Goal: Transaction & Acquisition: Purchase product/service

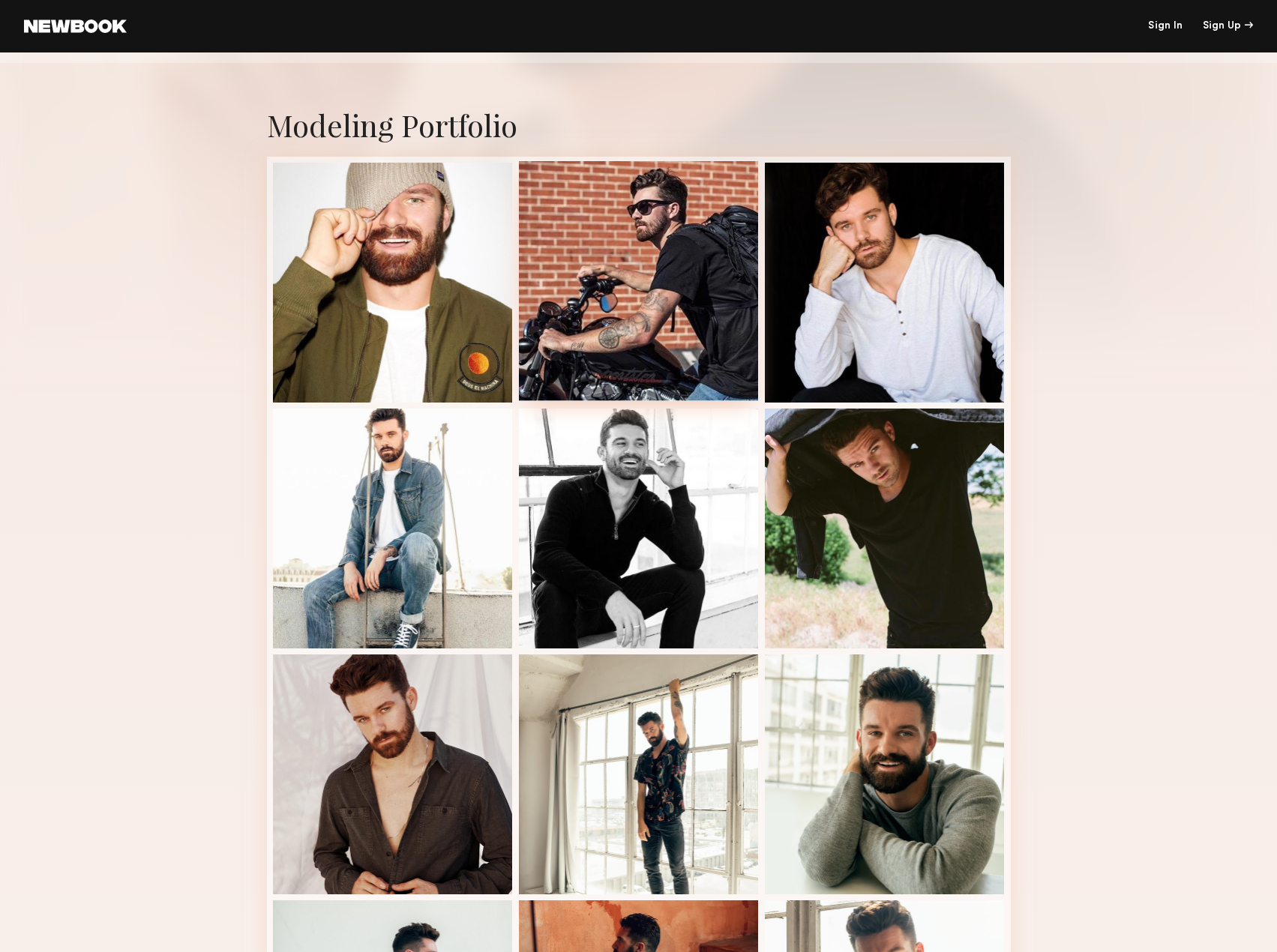
scroll to position [184, 0]
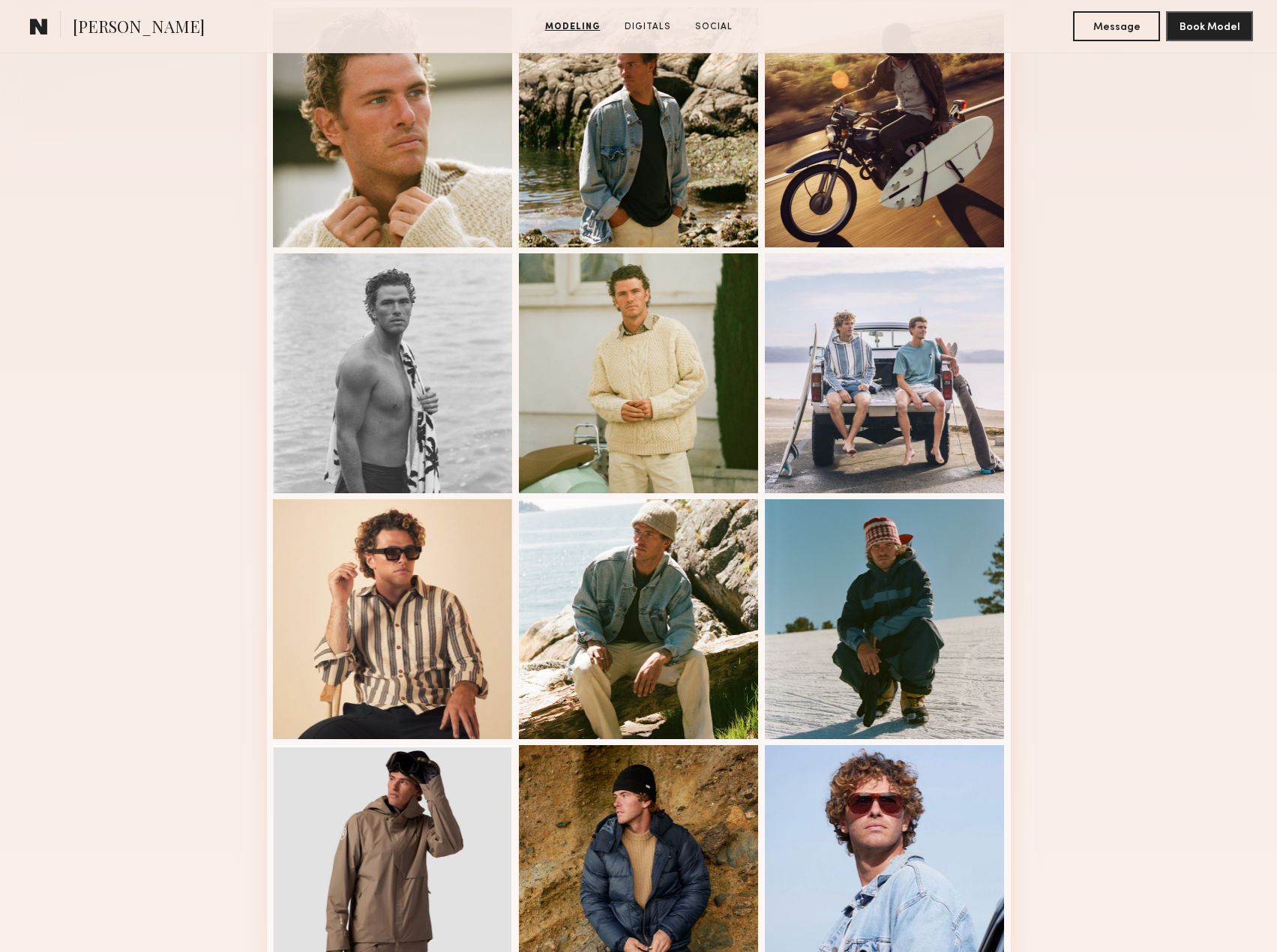
scroll to position [252, 0]
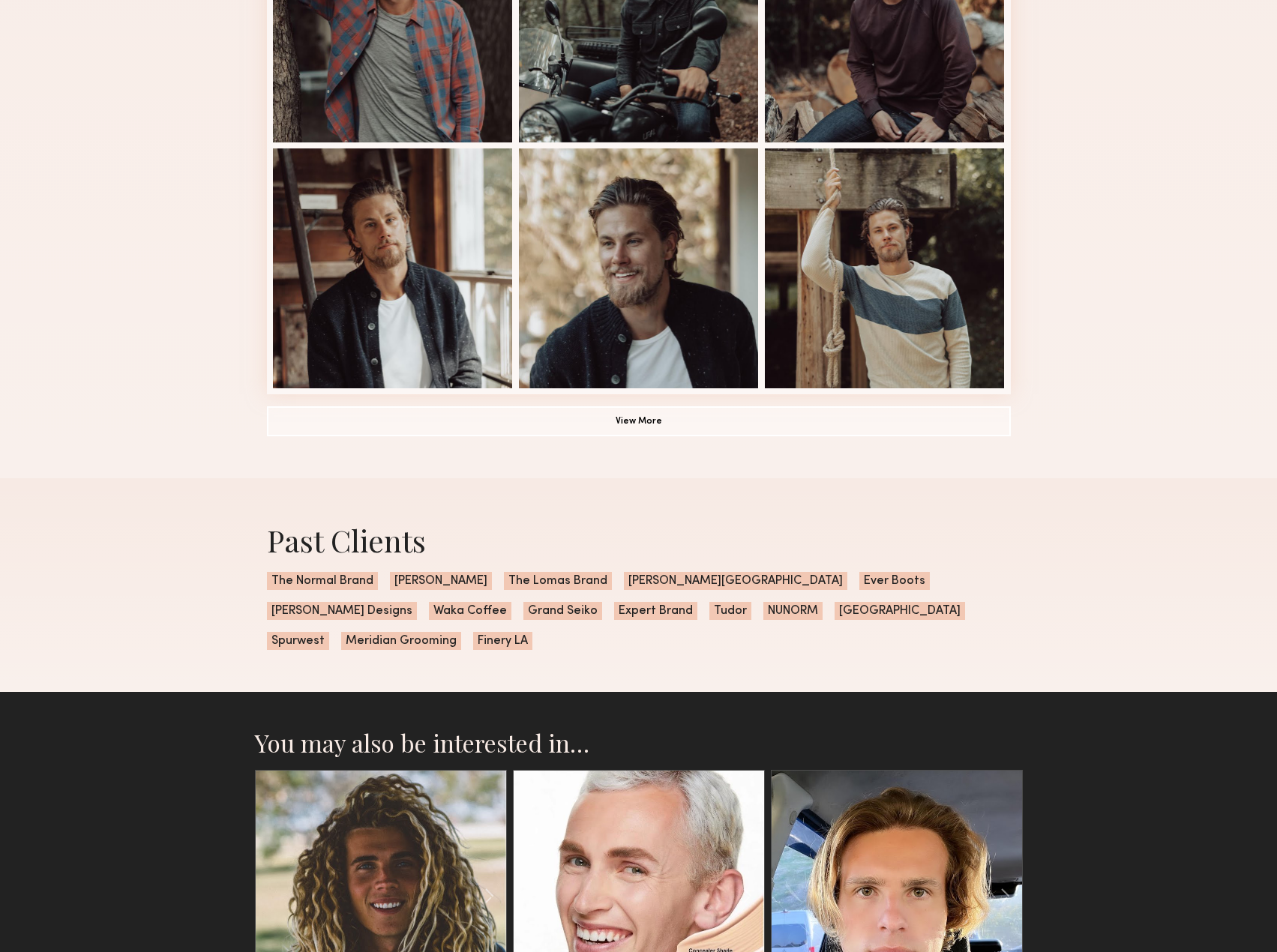
scroll to position [895, 0]
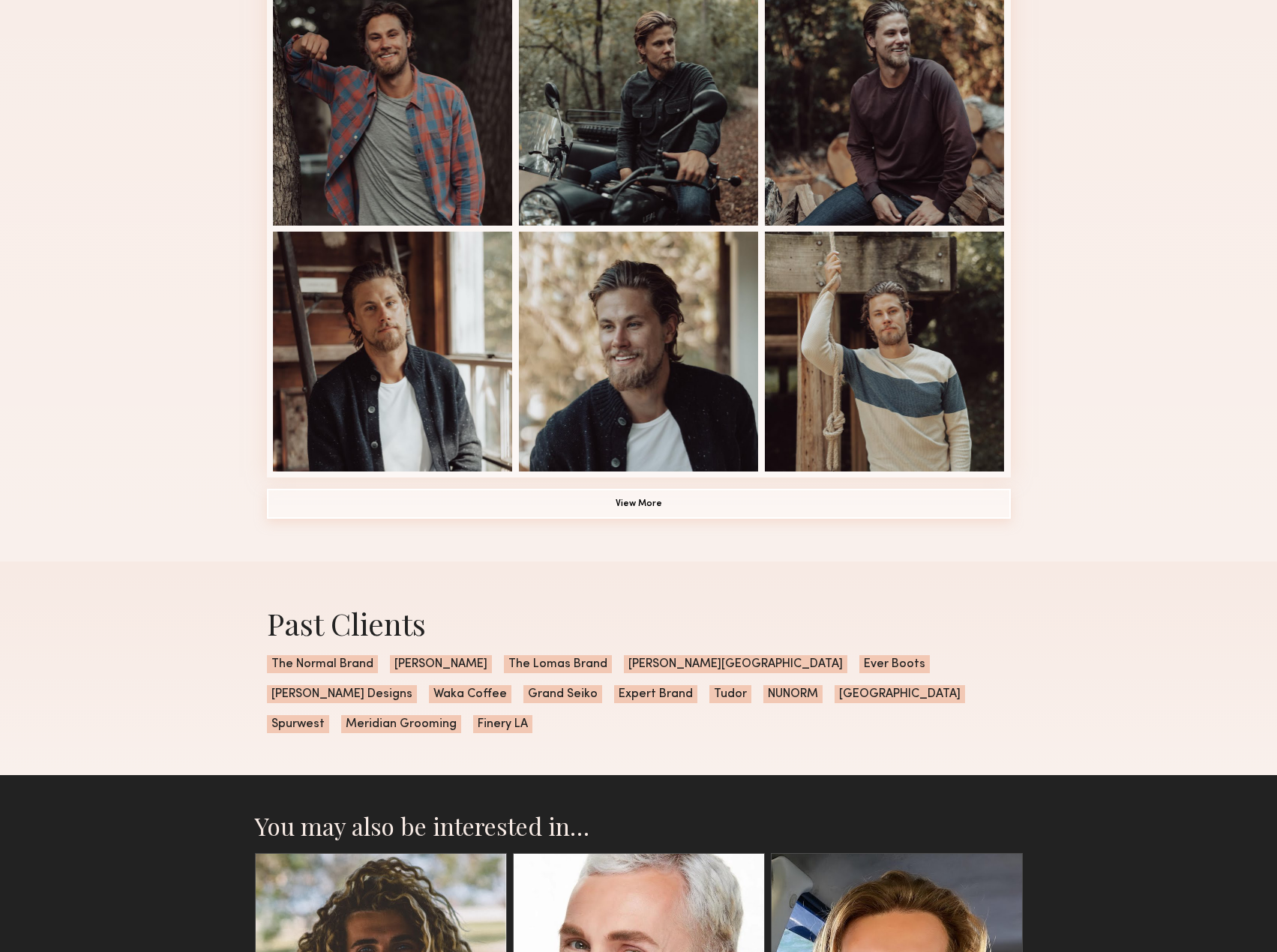
click at [670, 518] on button "View More" at bounding box center [639, 503] width 744 height 30
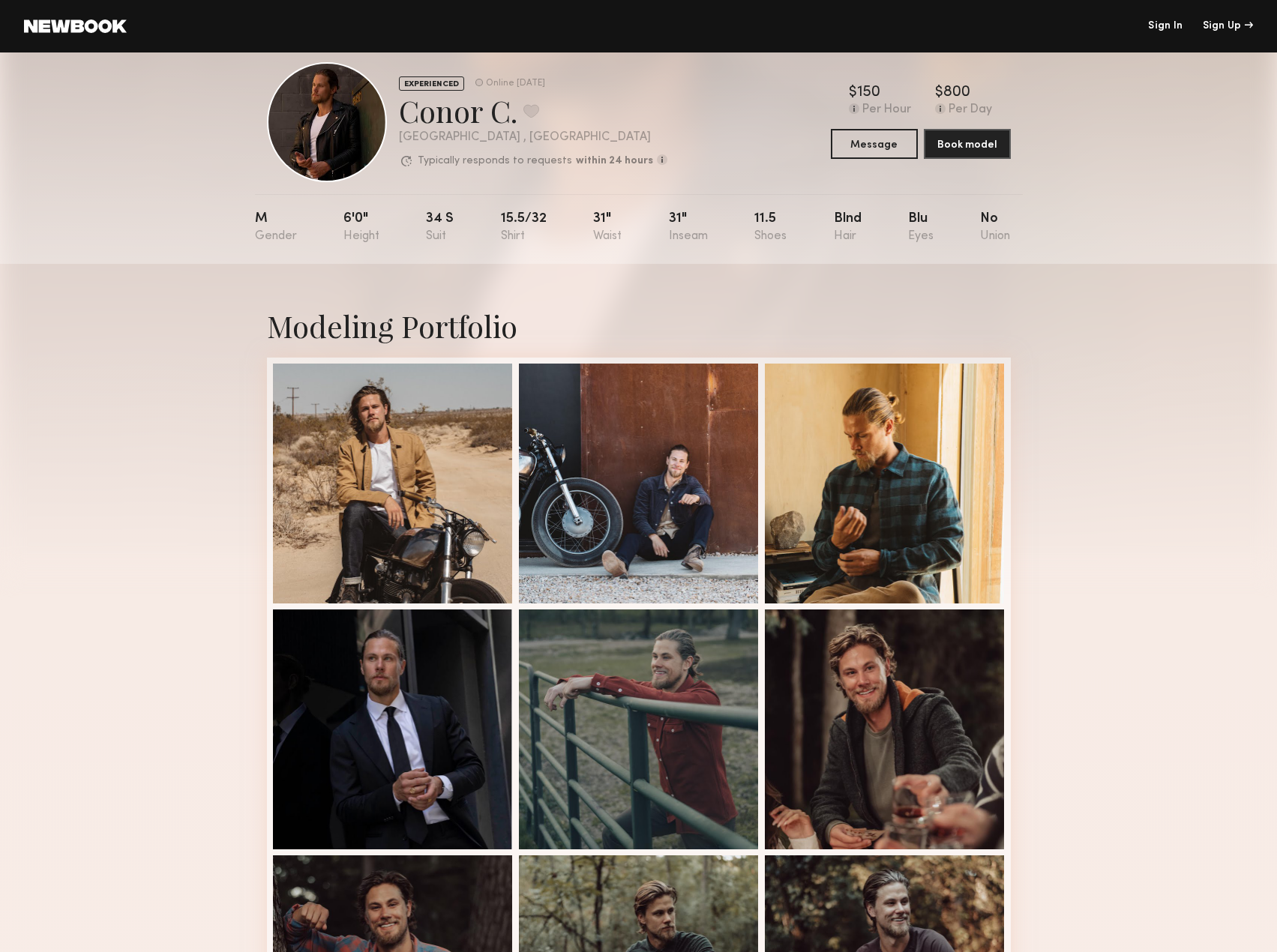
scroll to position [0, 0]
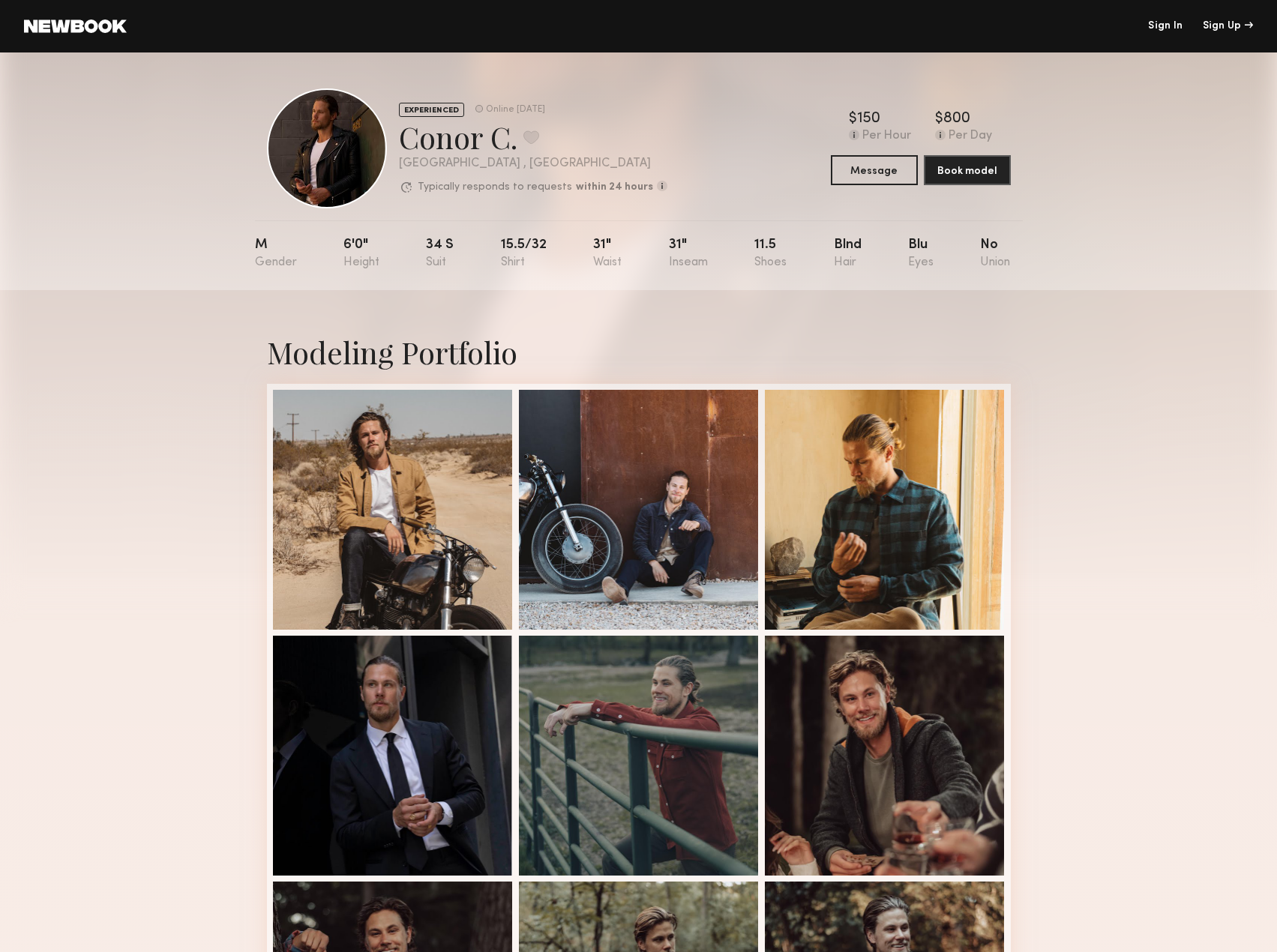
click at [1146, 25] on div "Sign In Sign Up" at bounding box center [690, 26] width 1126 height 10
click at [1166, 27] on link "Sign In" at bounding box center [1165, 26] width 34 height 10
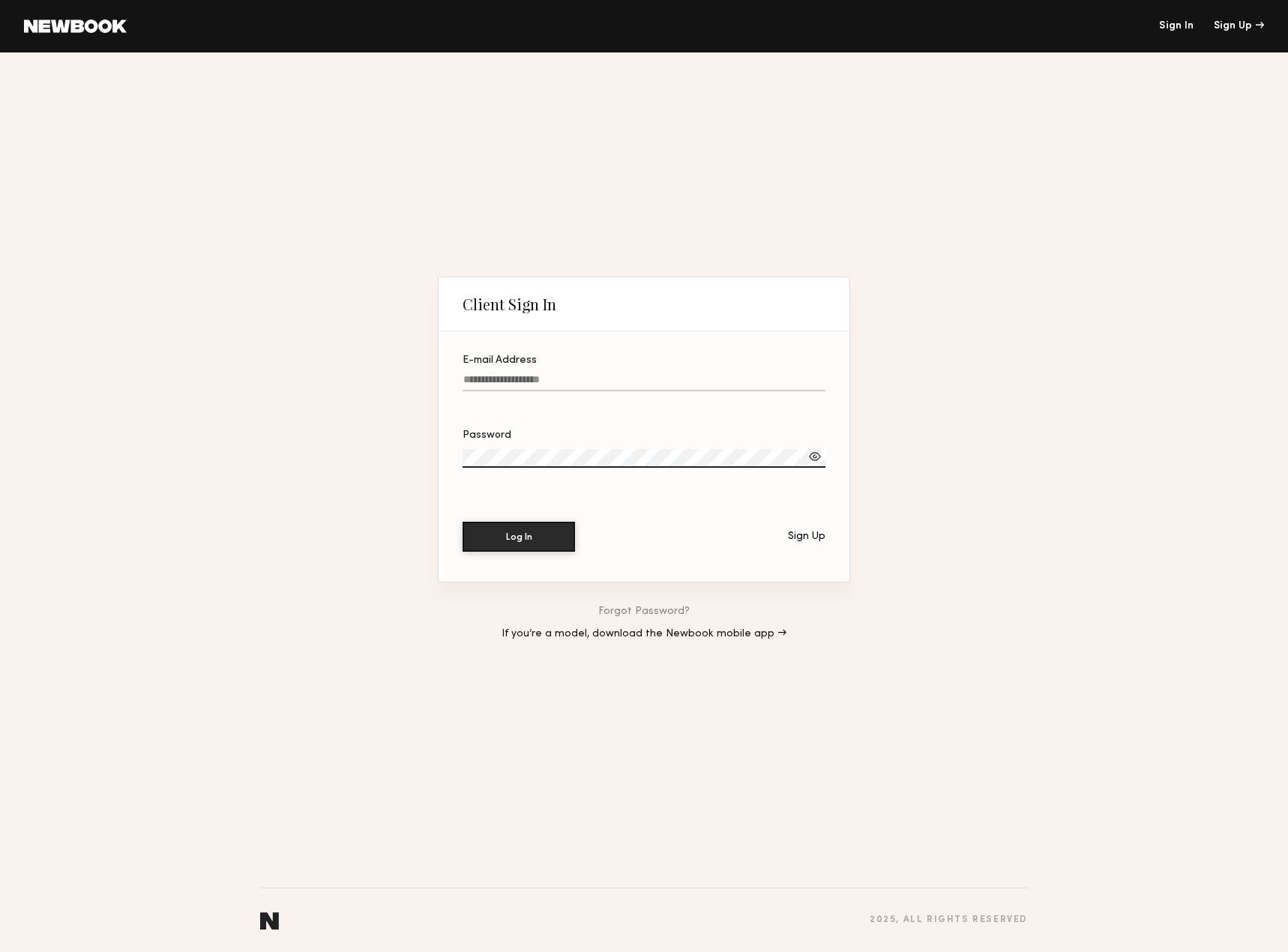
click at [573, 382] on input "E-mail Address" at bounding box center [644, 383] width 363 height 17
click at [487, 374] on input "E-mail Address" at bounding box center [644, 383] width 363 height 17
click at [609, 439] on div "Password" at bounding box center [644, 435] width 363 height 10
click at [490, 521] on button "Log In" at bounding box center [519, 536] width 112 height 30
type input "**********"
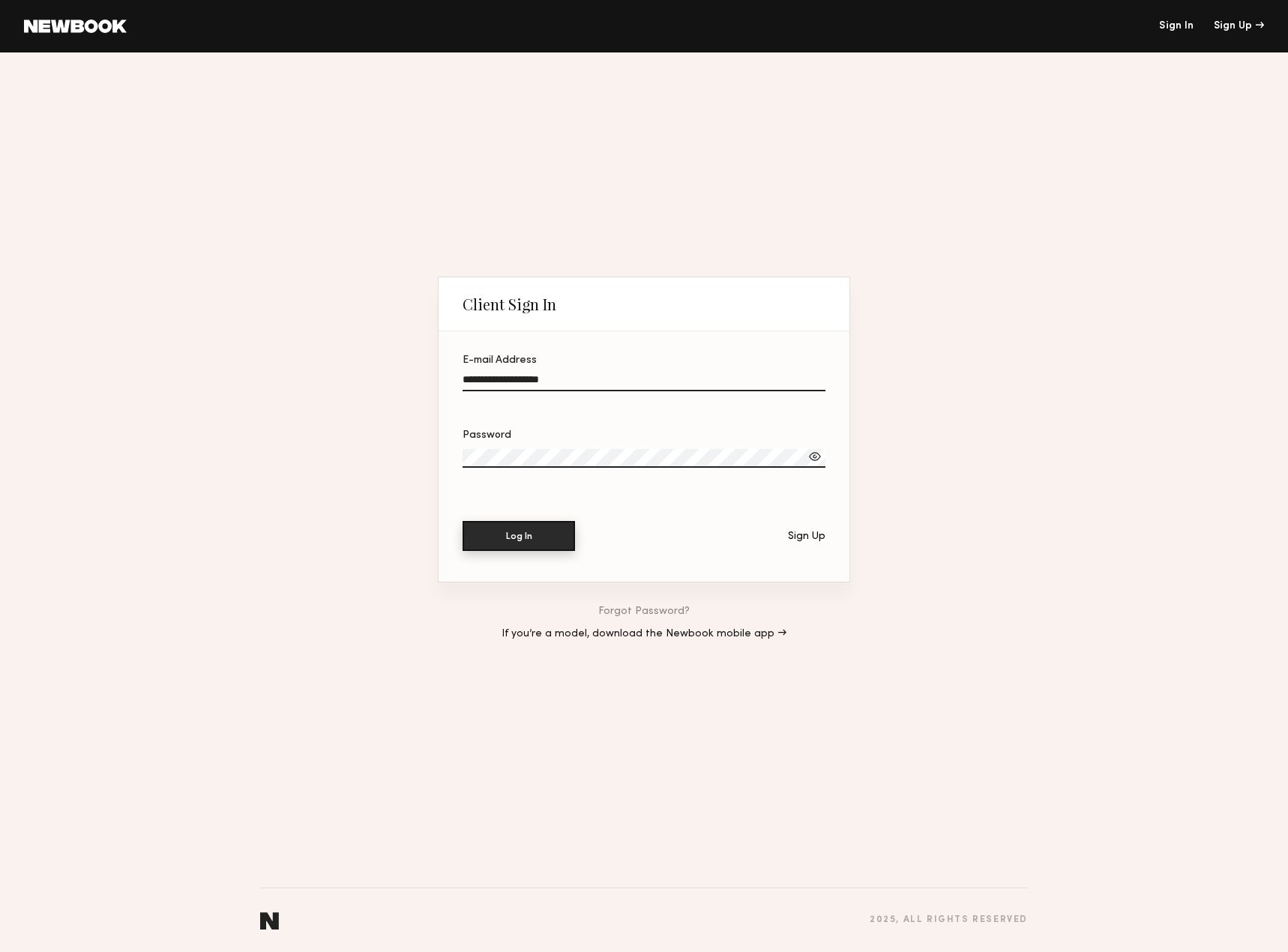
click at [548, 531] on button "Log In" at bounding box center [519, 536] width 112 height 30
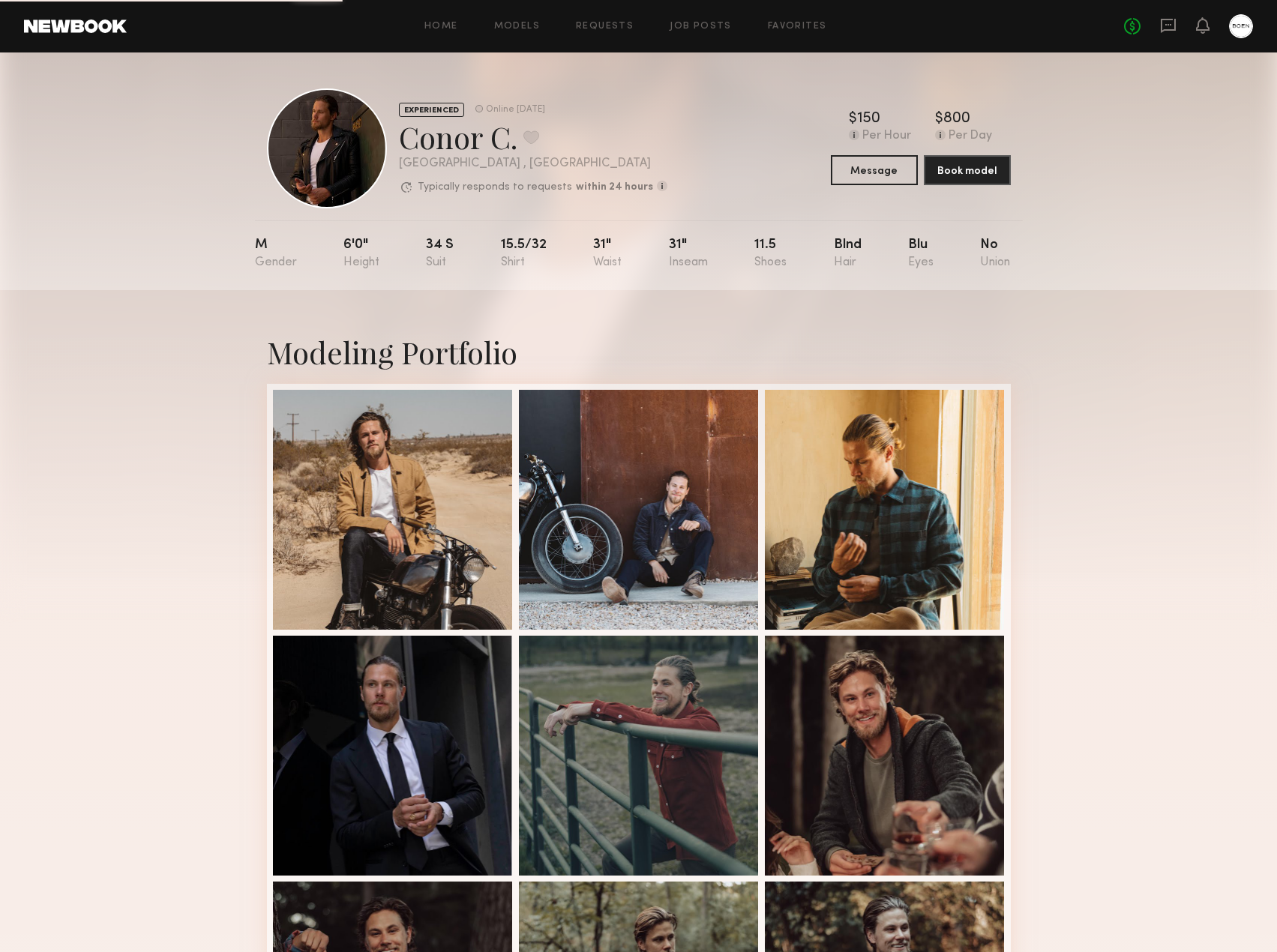
click at [1238, 27] on div at bounding box center [1241, 27] width 24 height 24
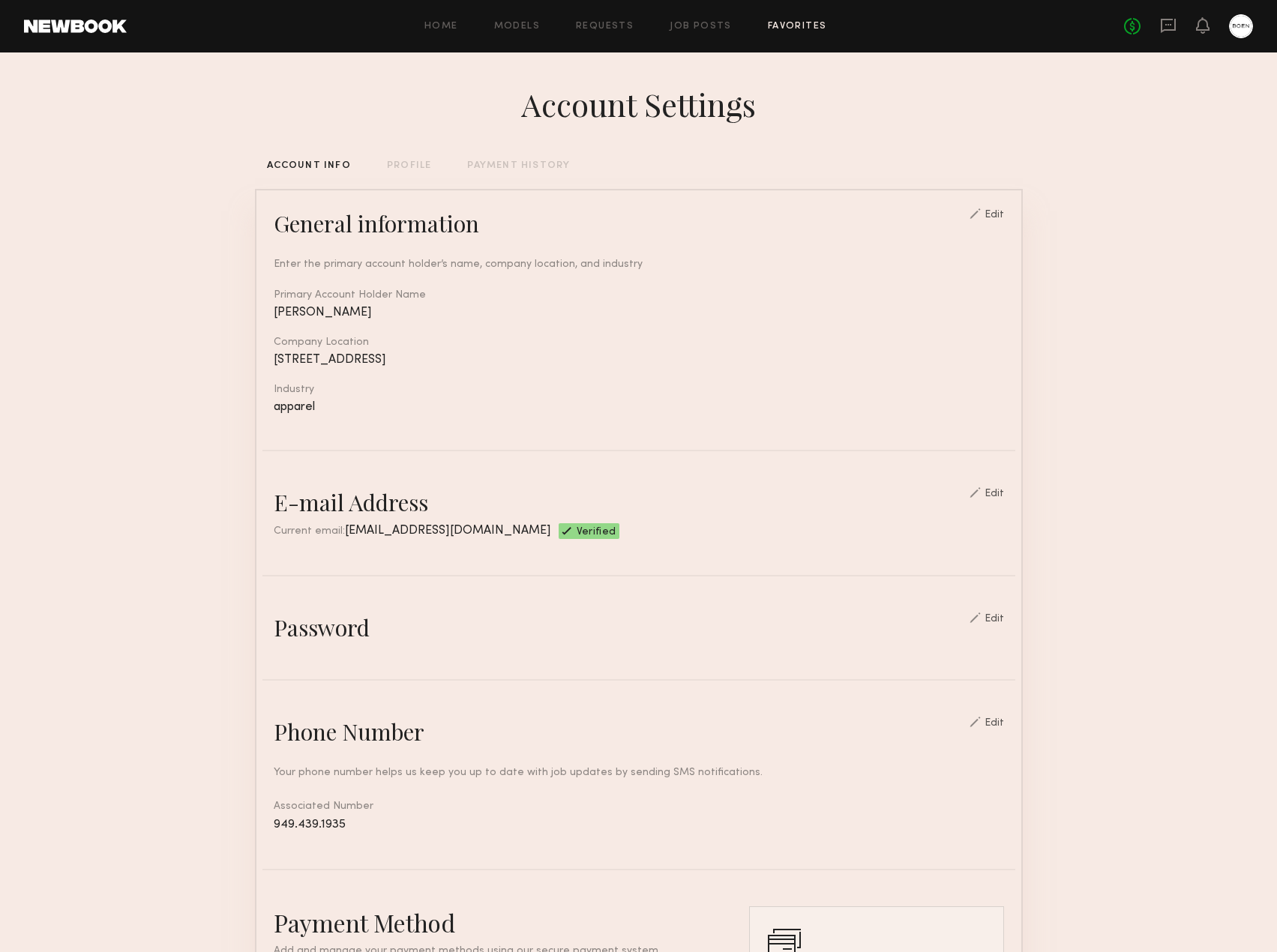
click at [804, 26] on link "Favorites" at bounding box center [797, 26] width 59 height 9
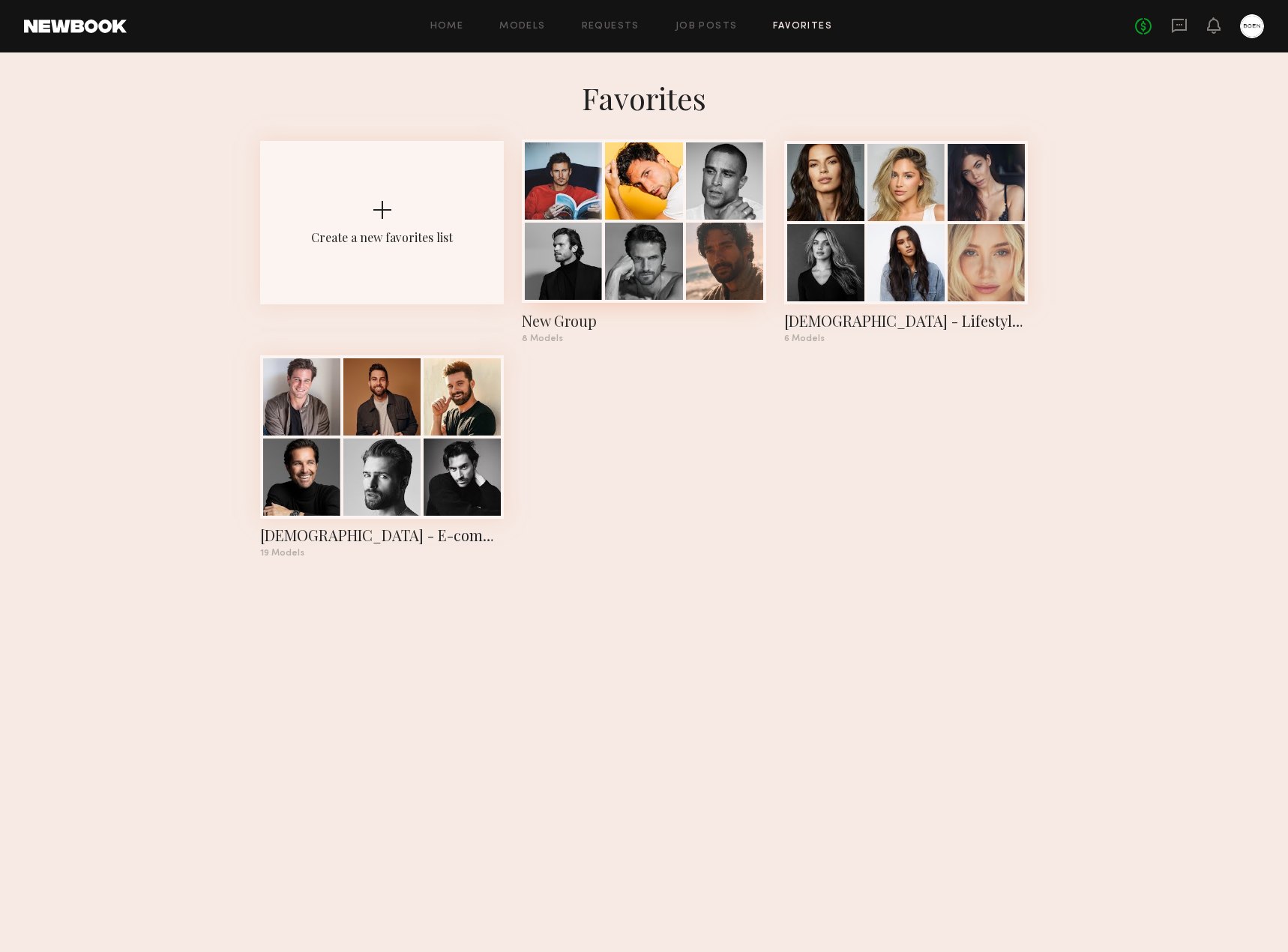
click at [562, 267] on div at bounding box center [563, 261] width 77 height 77
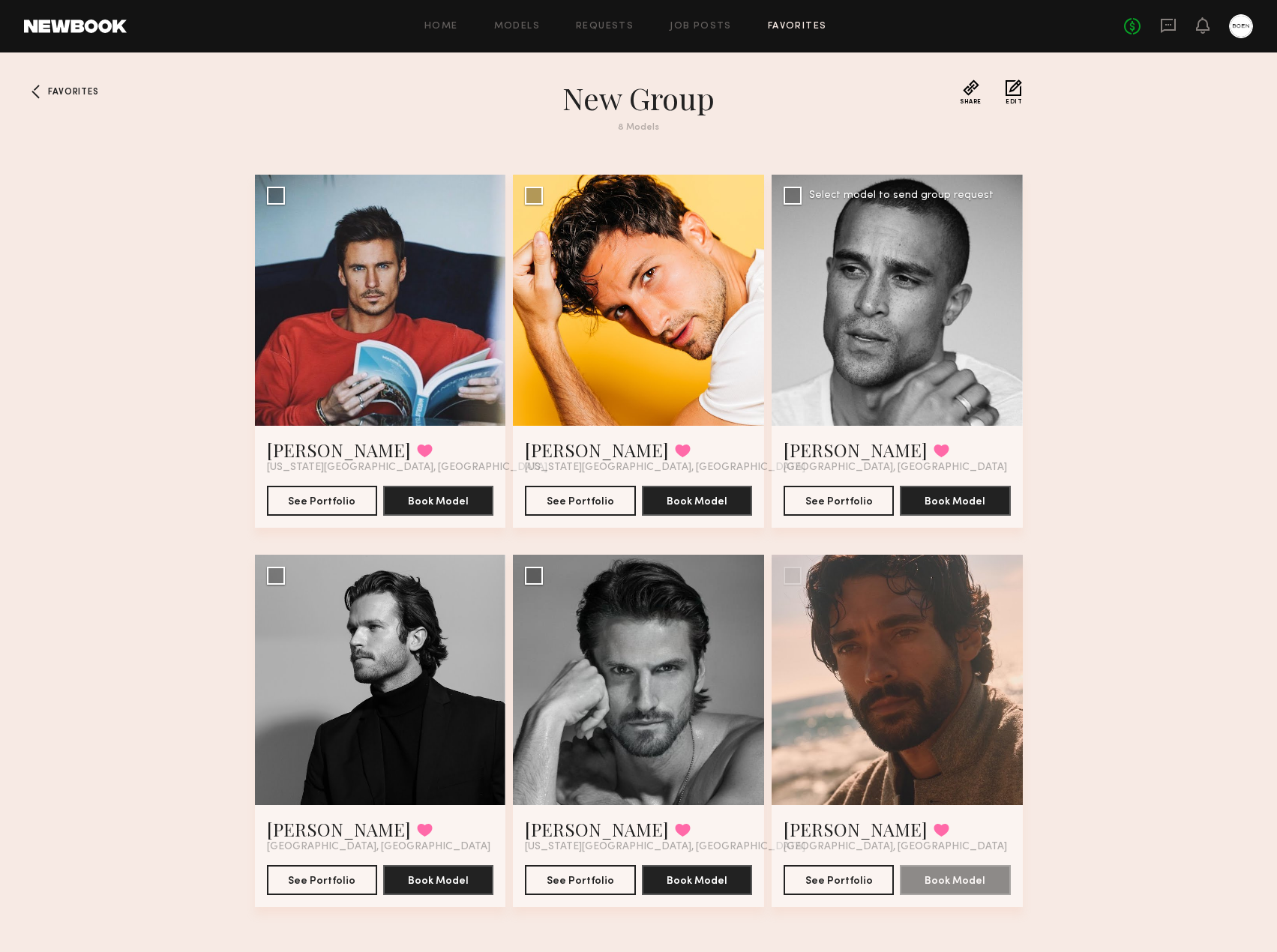
click at [917, 305] on div at bounding box center [897, 300] width 251 height 251
click at [1231, 21] on div at bounding box center [1241, 27] width 24 height 24
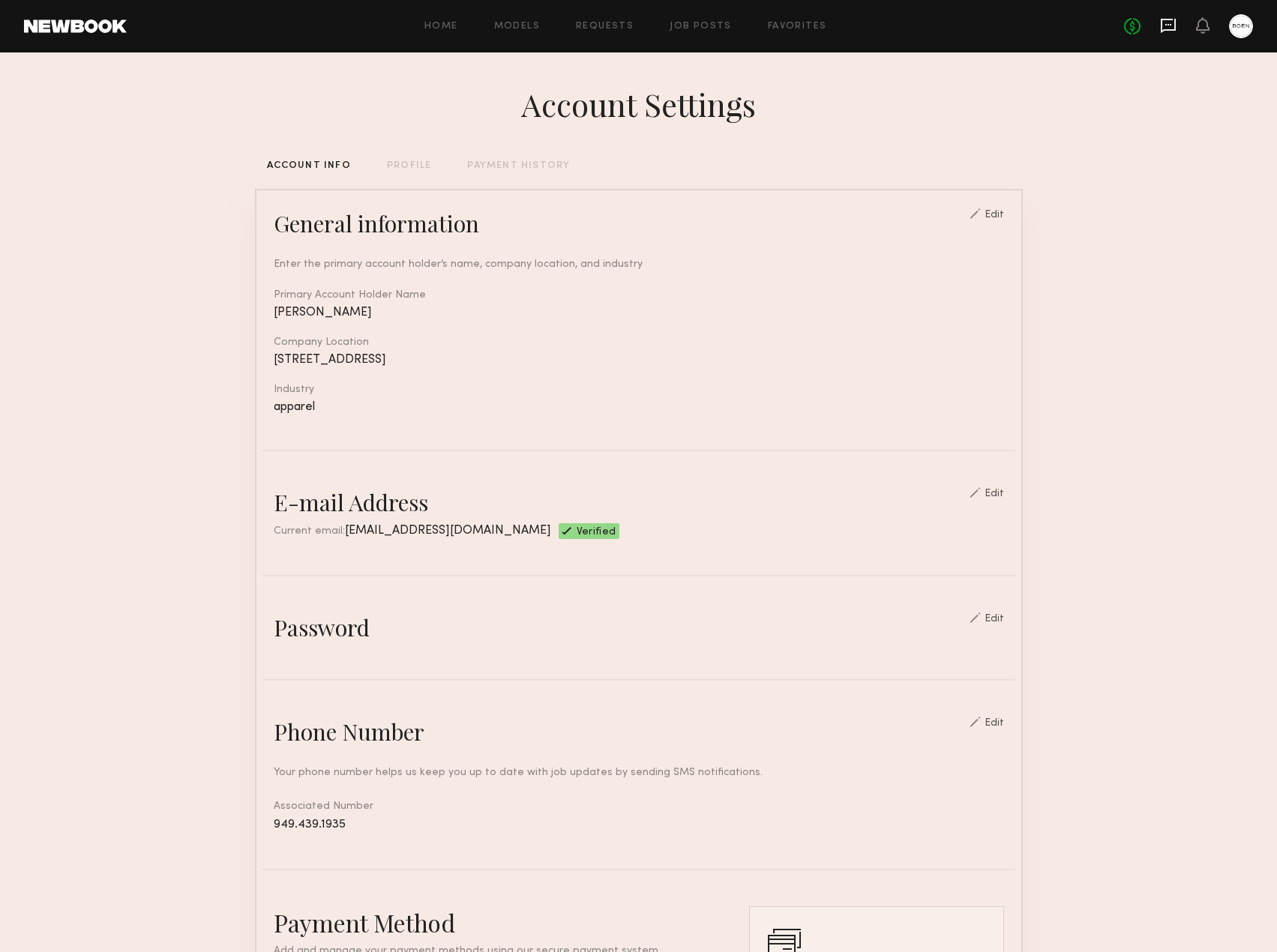
click at [1169, 27] on icon at bounding box center [1168, 25] width 16 height 16
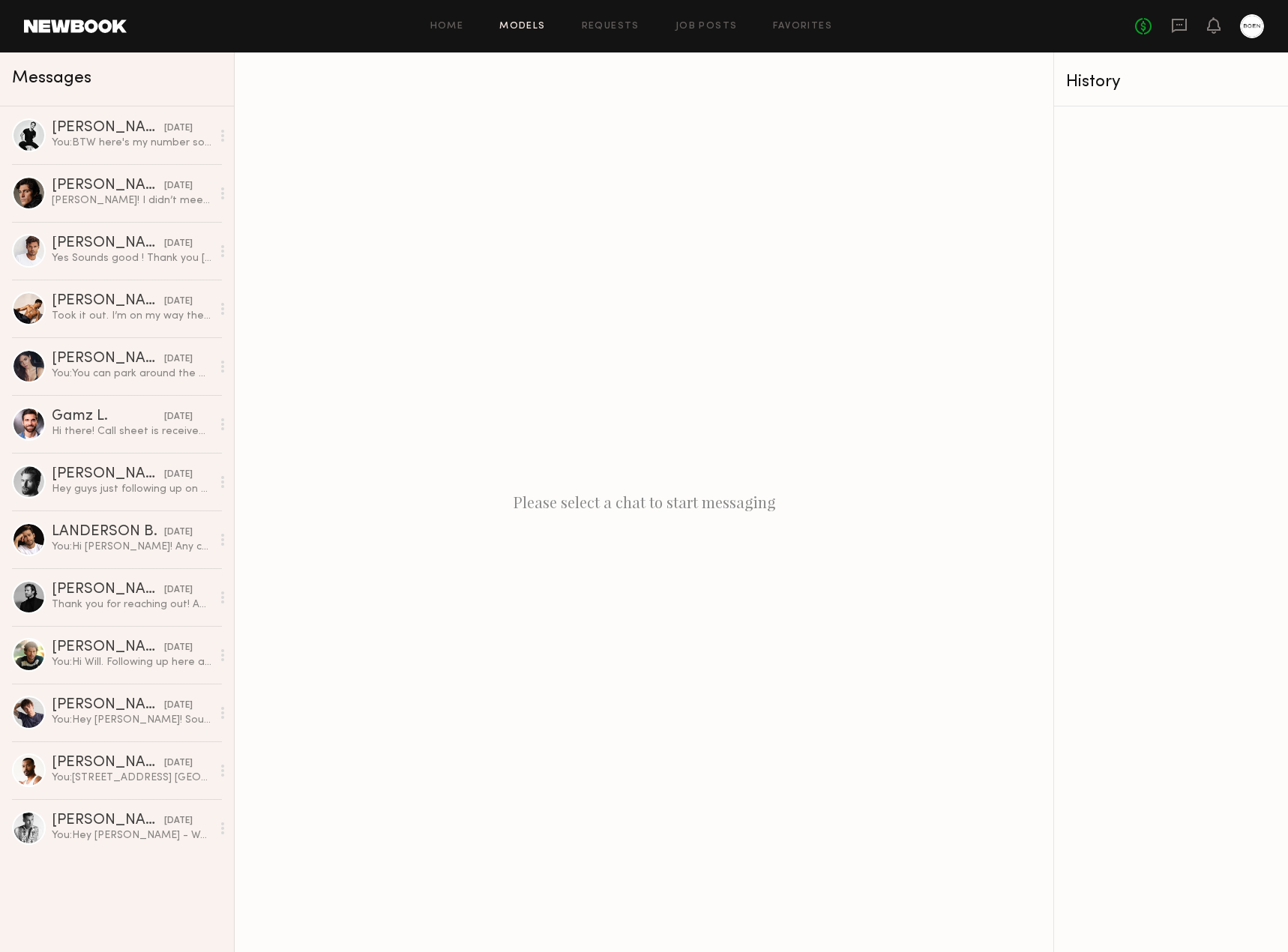
click at [536, 26] on link "Models" at bounding box center [521, 26] width 46 height 9
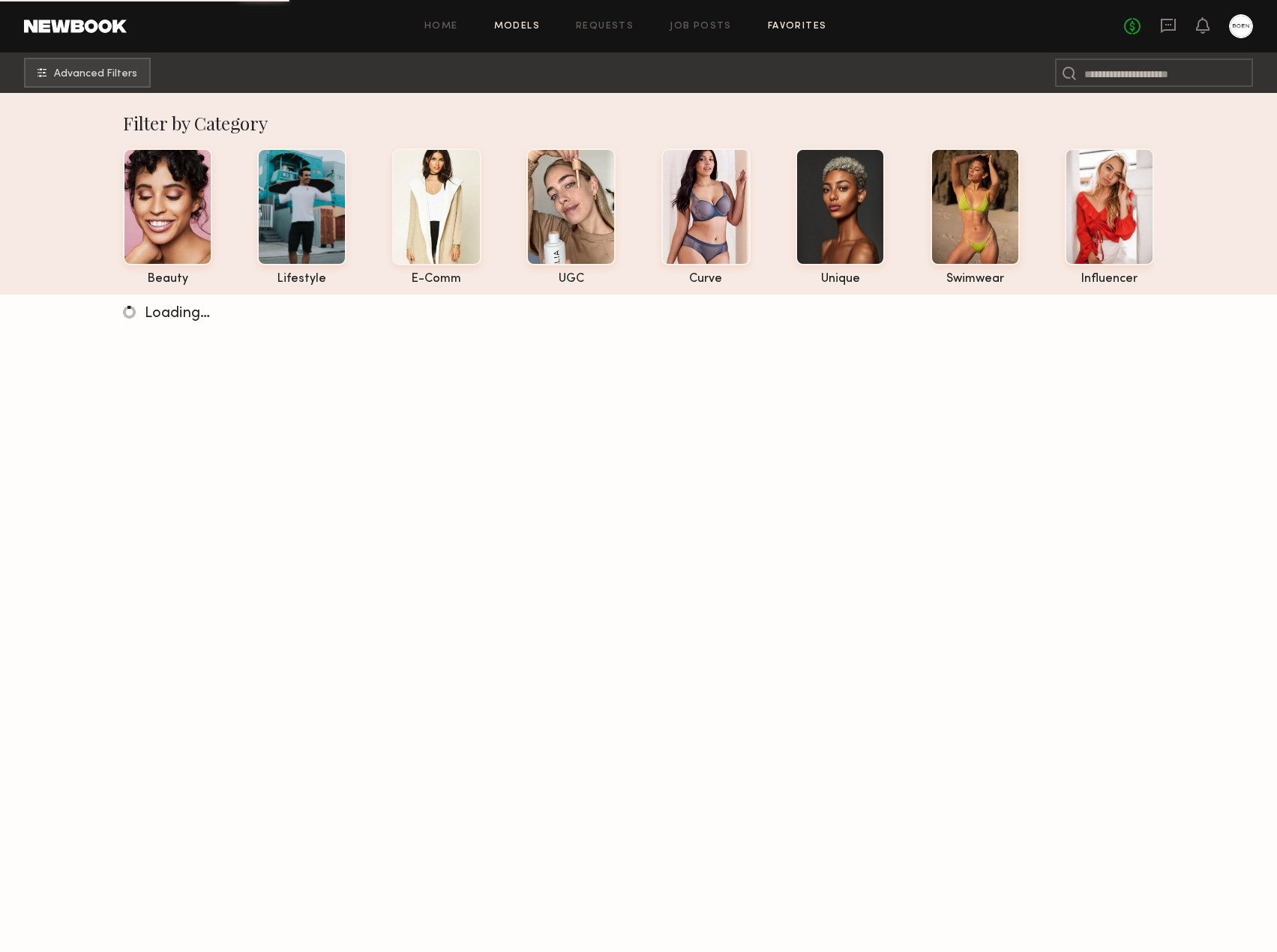
click at [780, 26] on link "Favorites" at bounding box center [797, 26] width 59 height 9
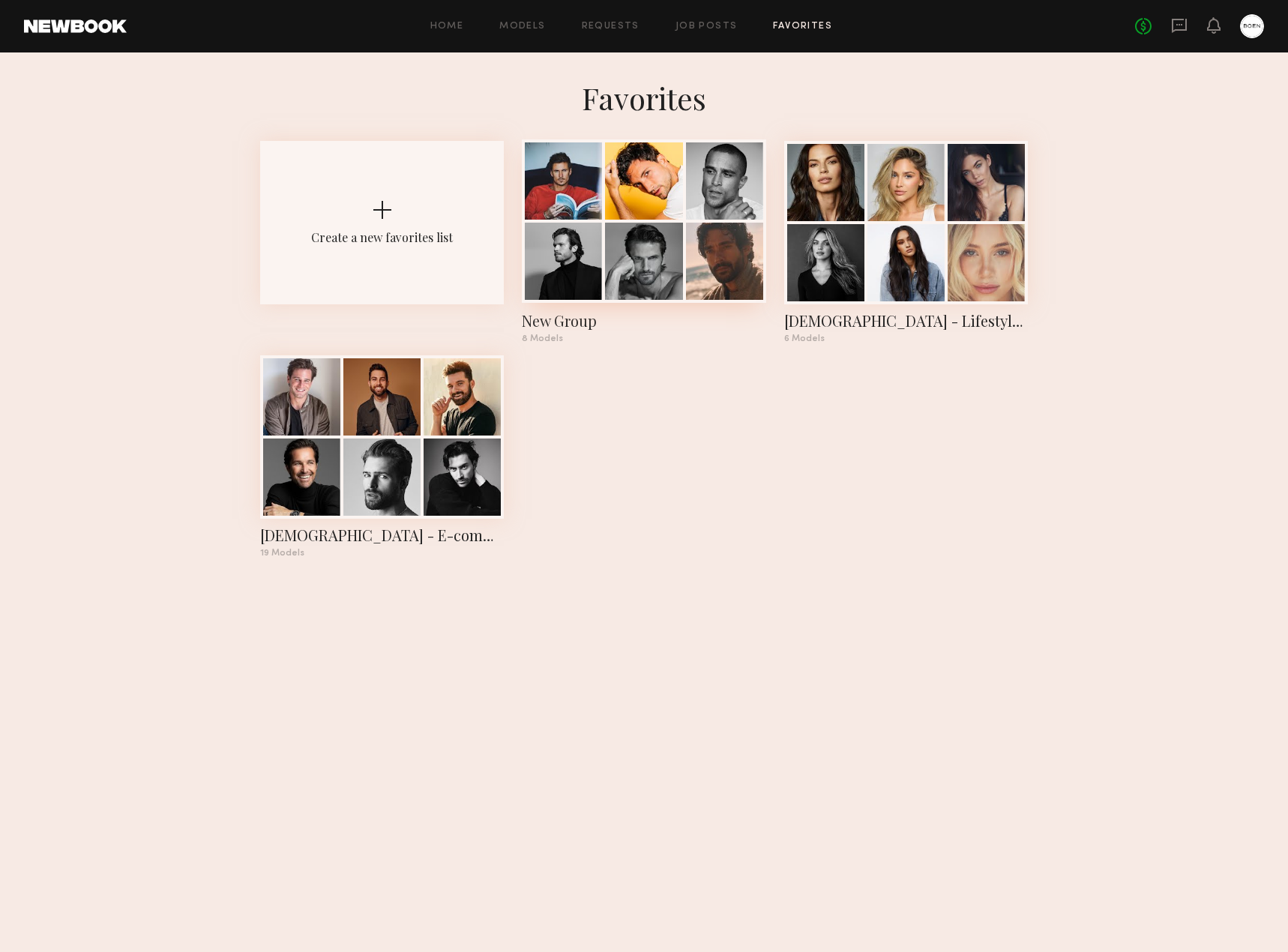
click at [654, 258] on div at bounding box center [644, 261] width 77 height 77
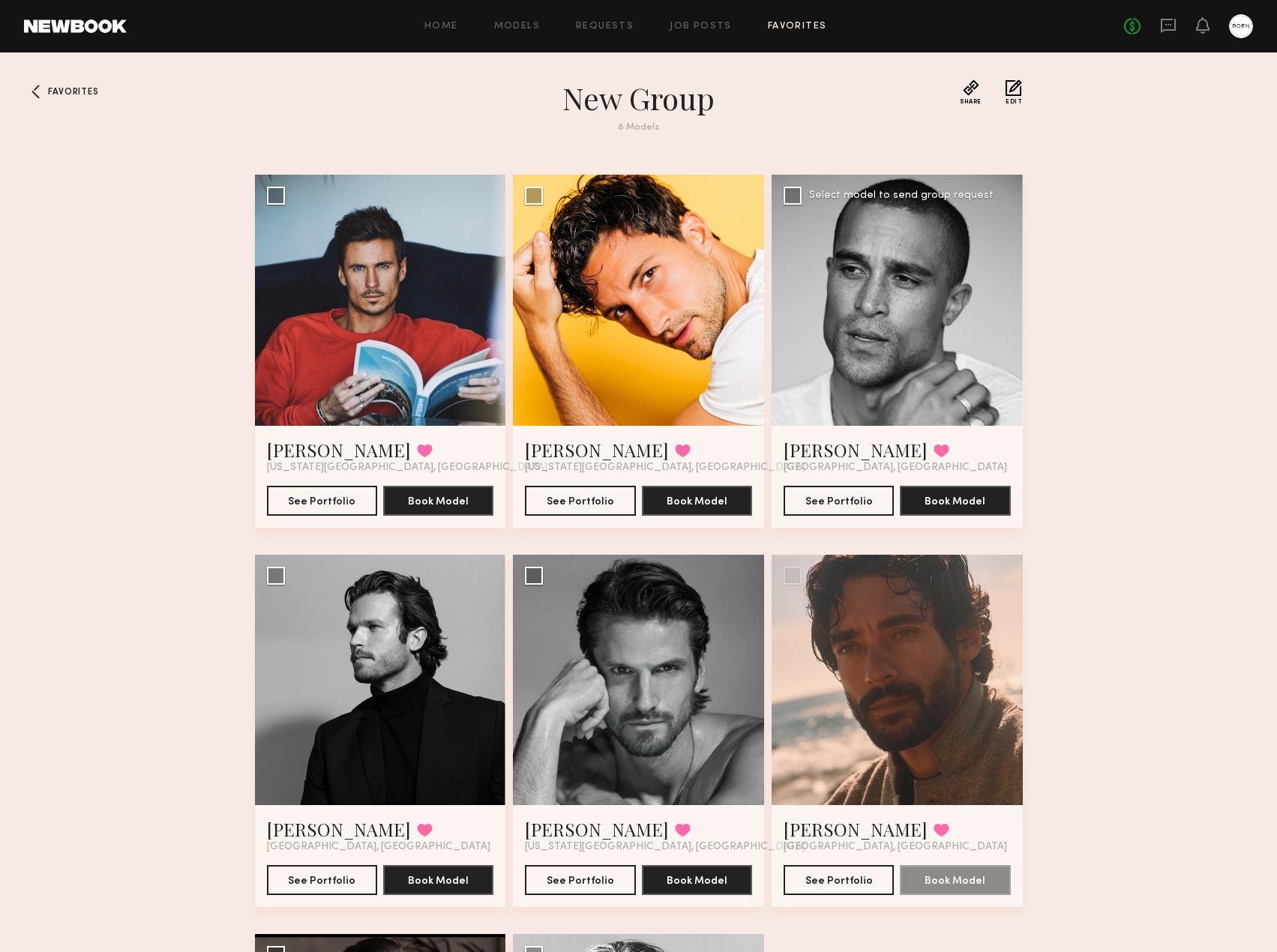
click at [898, 310] on div at bounding box center [897, 300] width 251 height 251
click at [819, 490] on button "See Portfolio" at bounding box center [838, 500] width 110 height 30
click at [576, 296] on div at bounding box center [638, 300] width 251 height 251
click at [661, 335] on div at bounding box center [638, 300] width 251 height 251
click at [569, 500] on button "See Portfolio" at bounding box center [580, 500] width 110 height 30
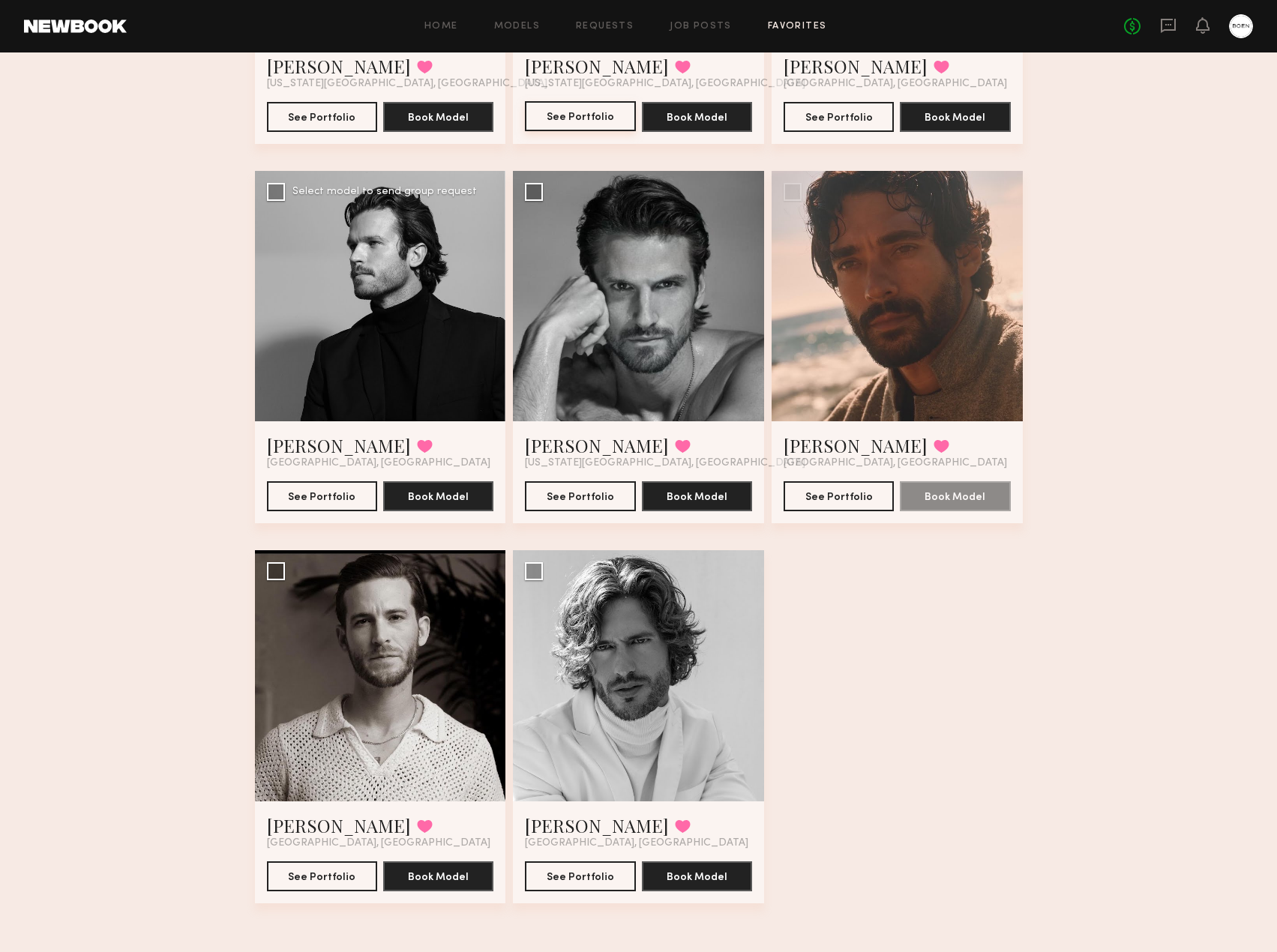
scroll to position [387, 0]
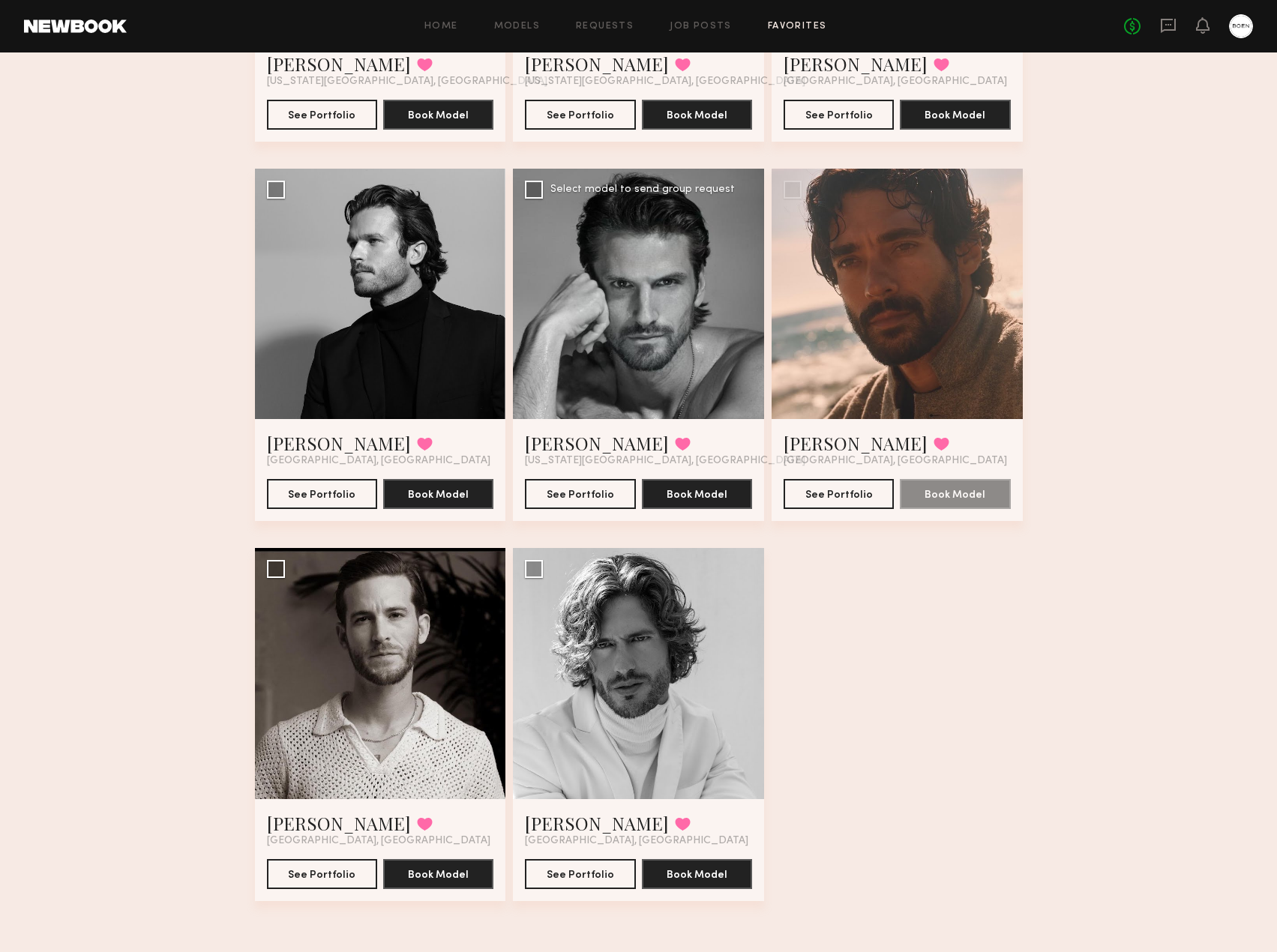
click at [575, 351] on div at bounding box center [638, 294] width 251 height 251
click at [864, 495] on button "See Portfolio" at bounding box center [838, 493] width 110 height 30
click at [593, 870] on button "See Portfolio" at bounding box center [580, 873] width 110 height 30
click at [335, 822] on link "Morgan G." at bounding box center [339, 823] width 144 height 24
click at [293, 830] on link "Morgan G." at bounding box center [339, 823] width 144 height 24
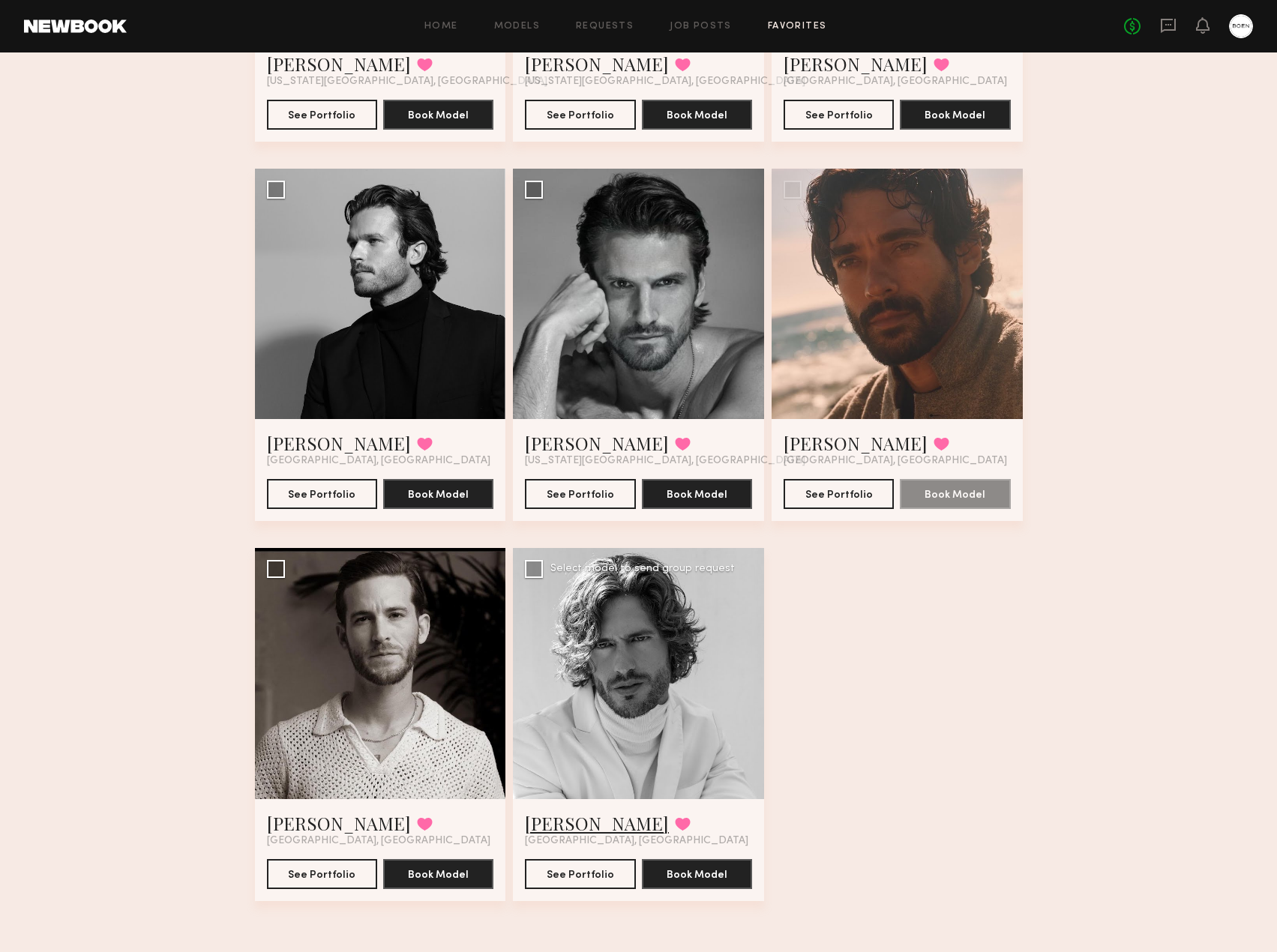
click at [552, 818] on link "[PERSON_NAME]" at bounding box center [597, 823] width 144 height 24
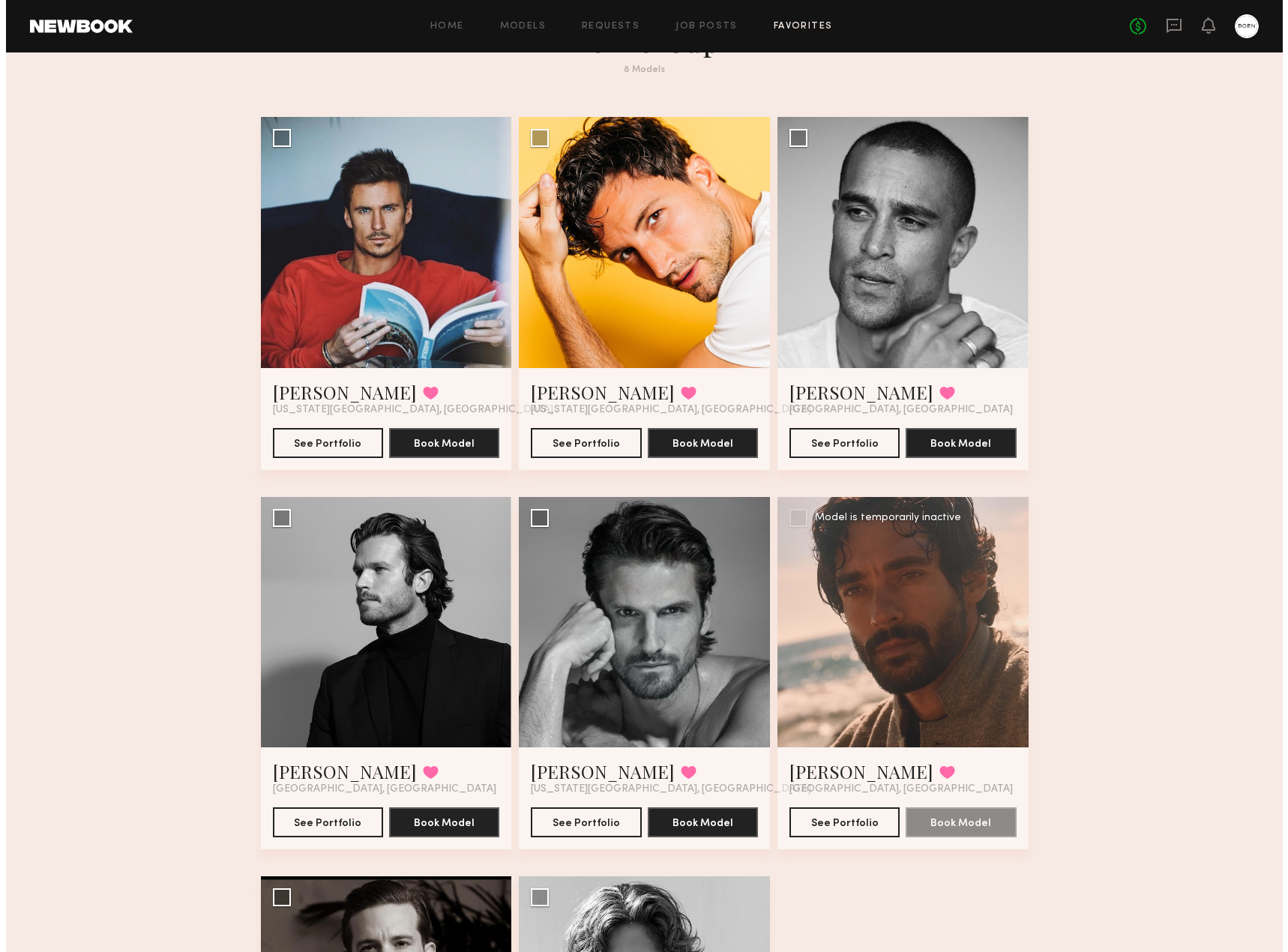
scroll to position [0, 0]
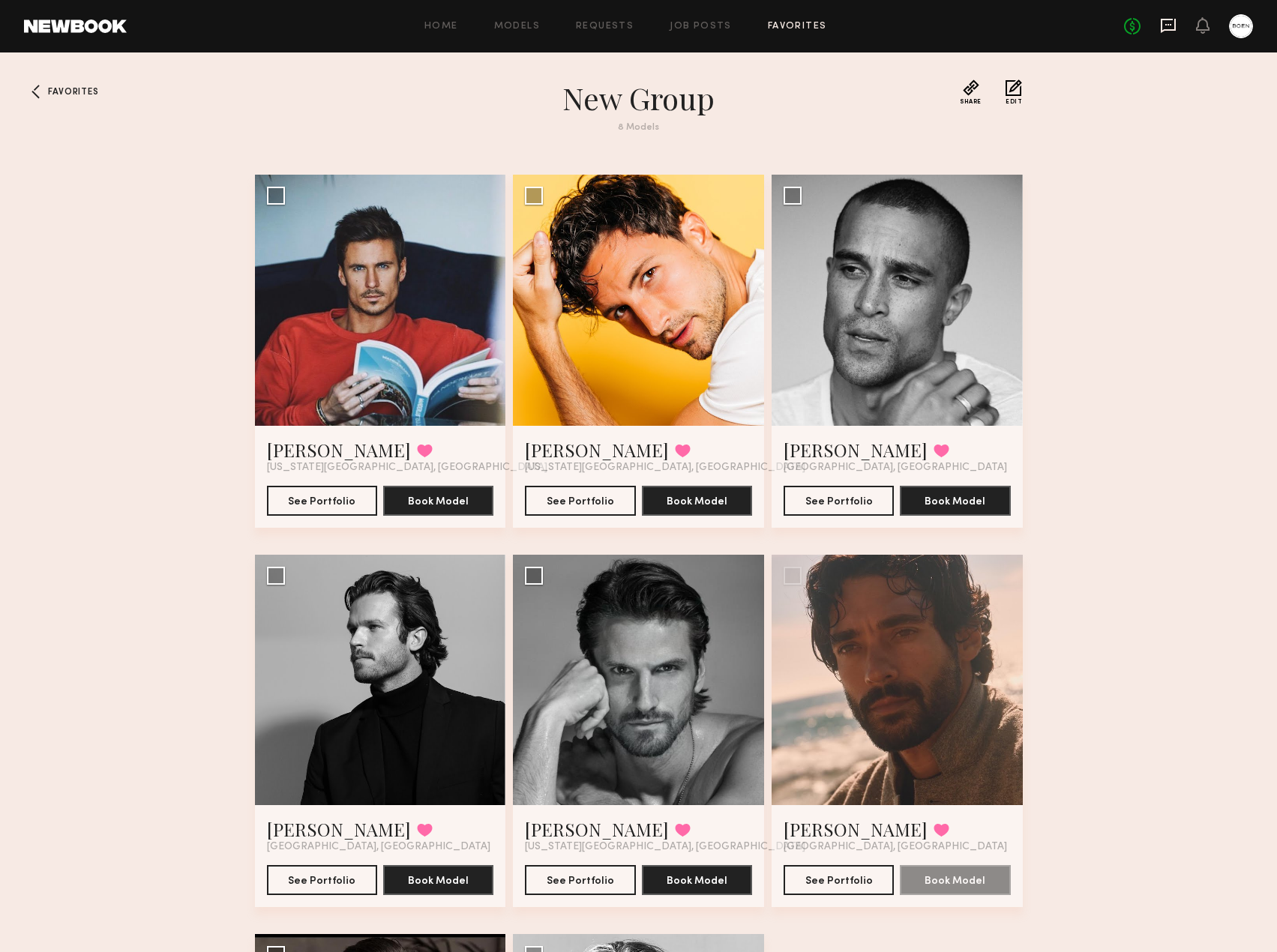
click at [1176, 20] on icon at bounding box center [1167, 26] width 15 height 15
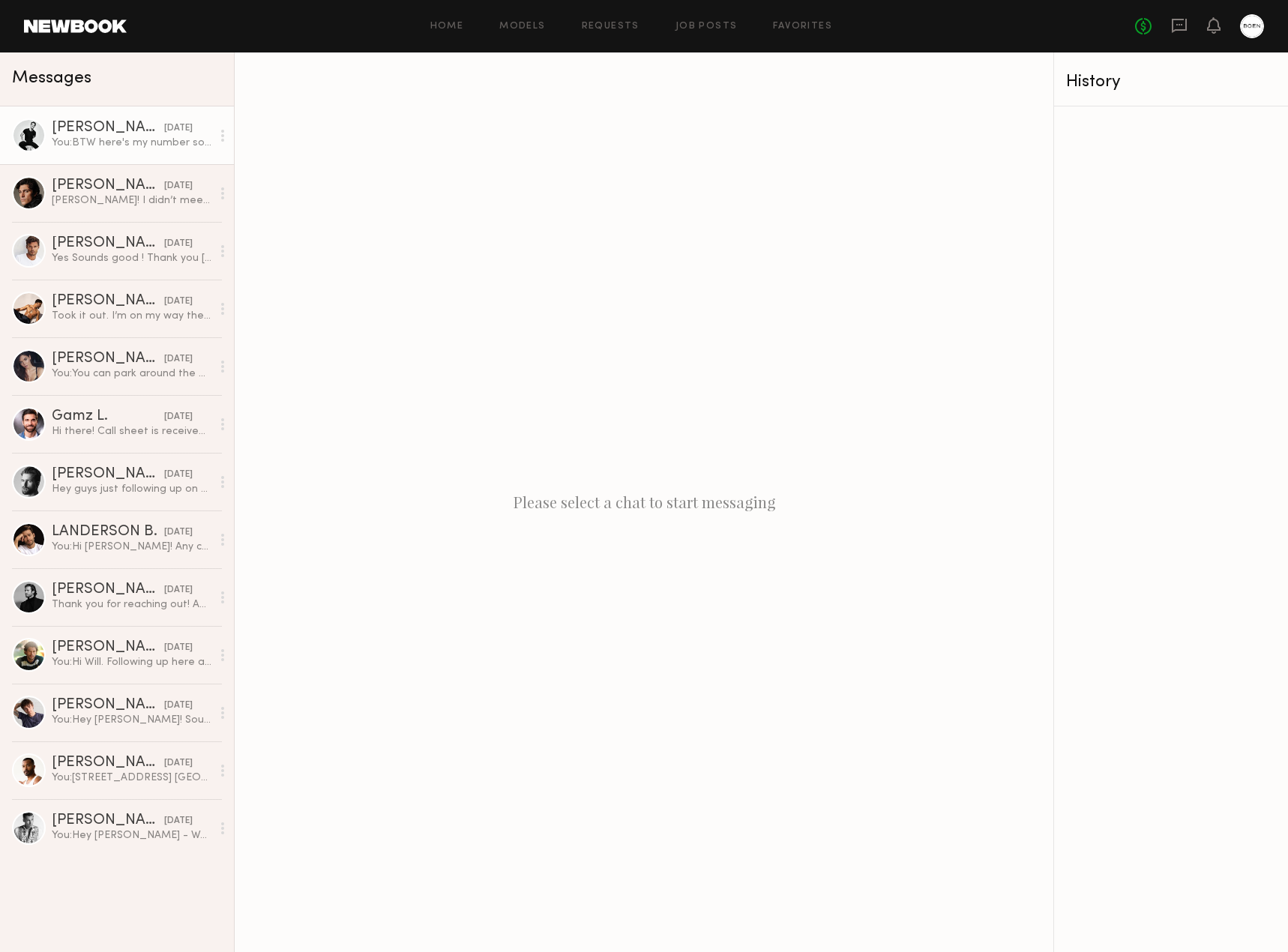
click at [97, 141] on div "You: BTW here's my number so it's easier to communicate: 949 516 8027" at bounding box center [131, 142] width 160 height 15
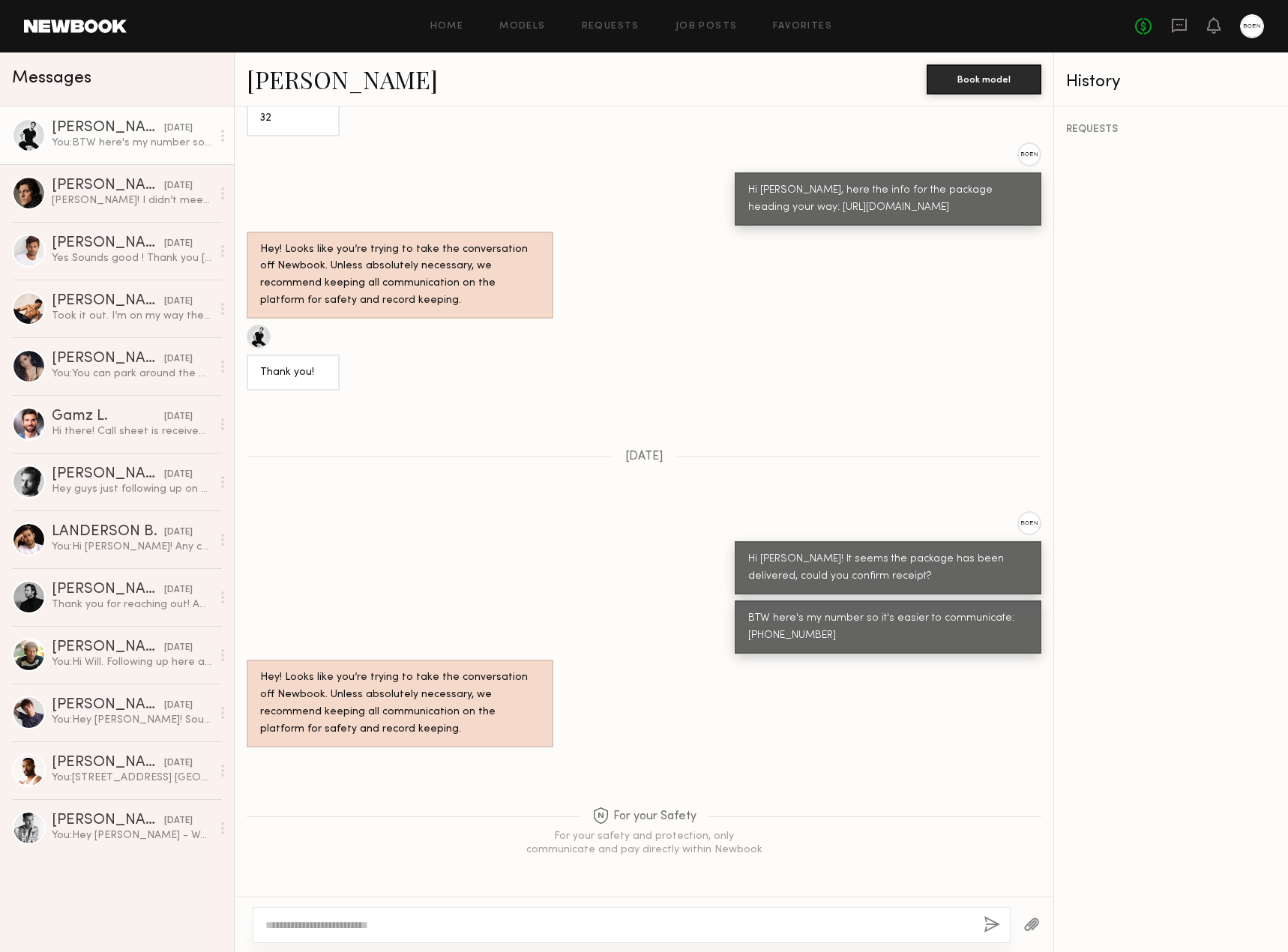
scroll to position [617, 0]
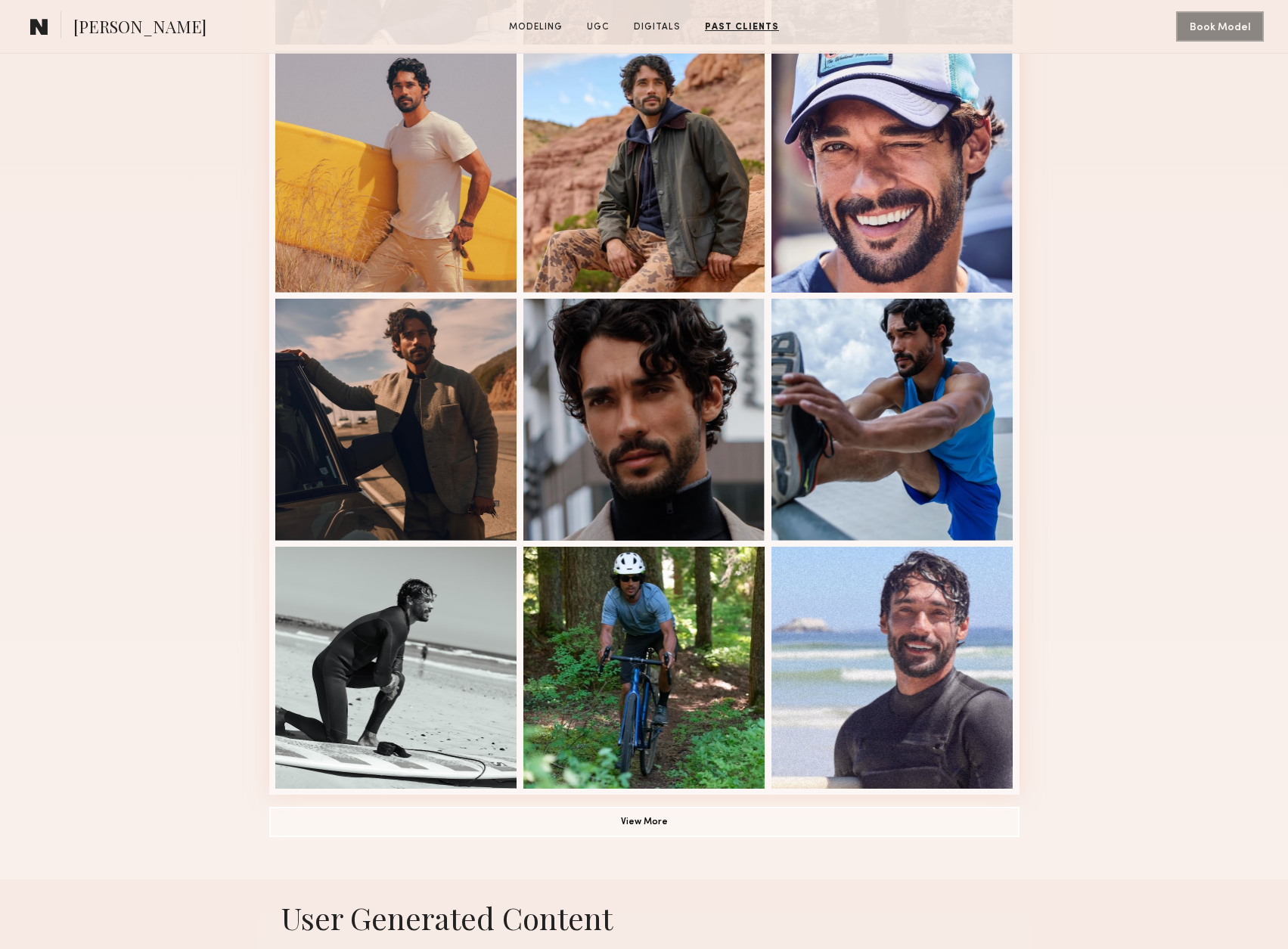
scroll to position [577, 0]
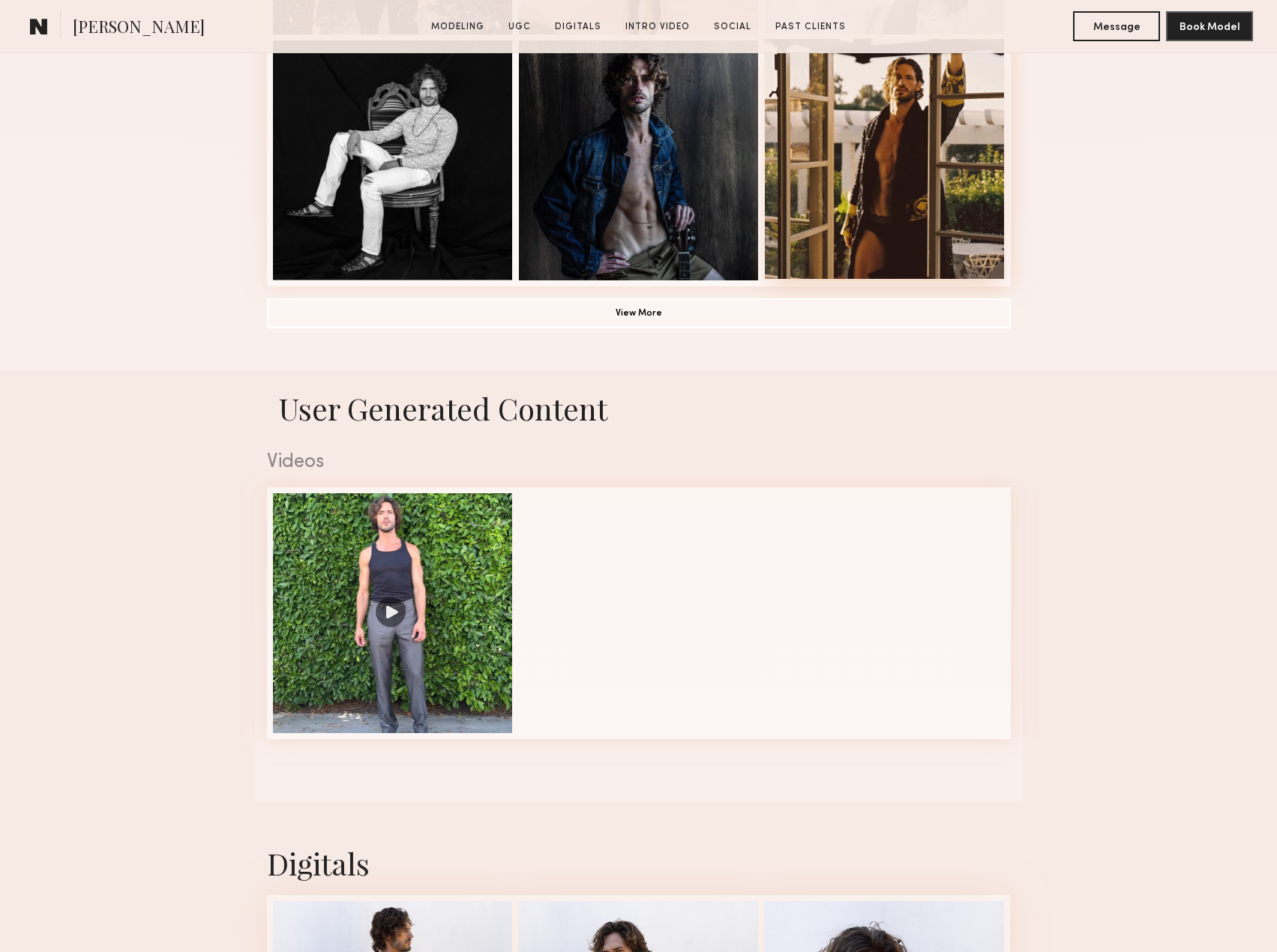
scroll to position [1165, 0]
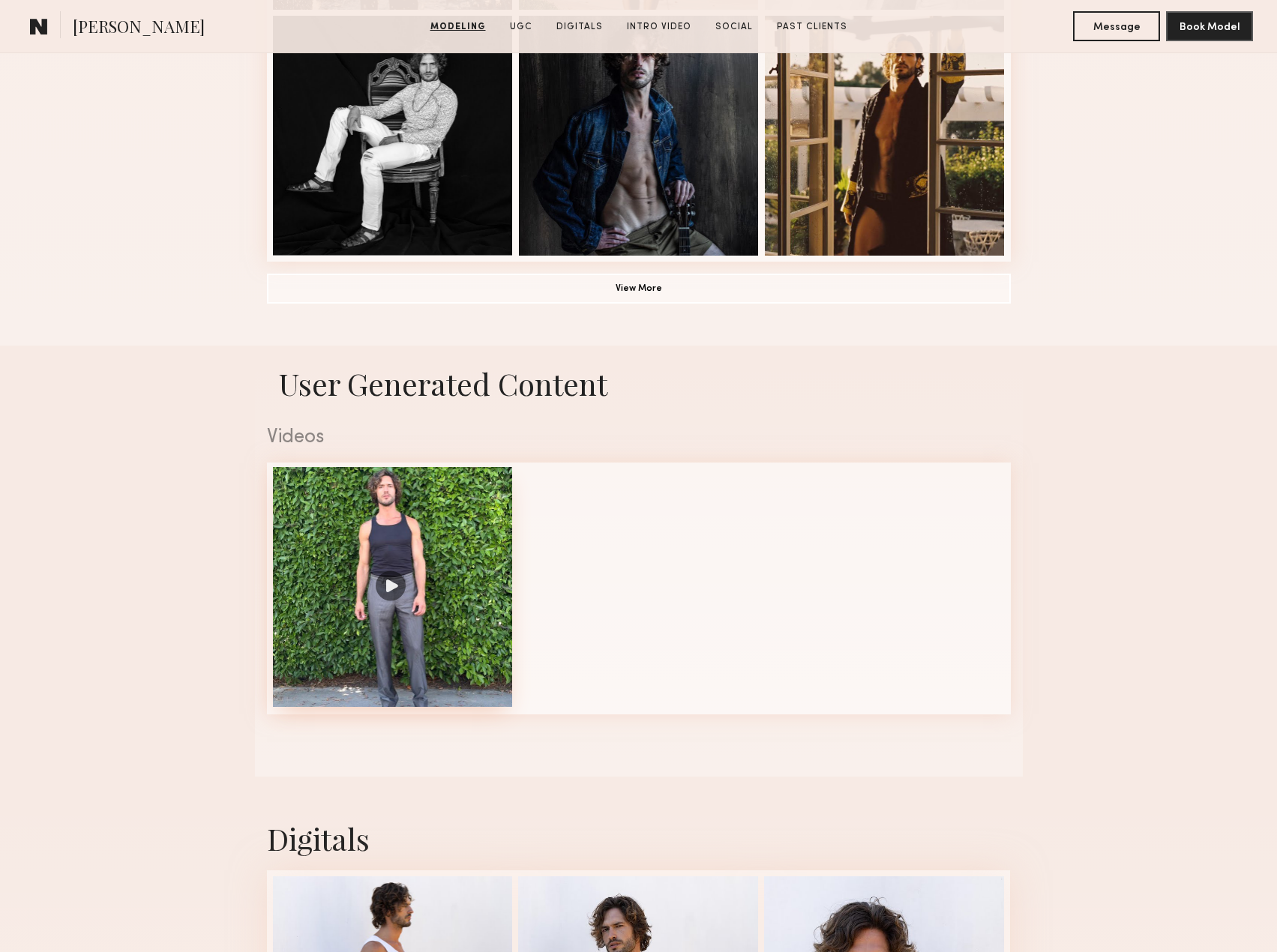
click at [392, 596] on div at bounding box center [392, 586] width 240 height 240
